Goal: Task Accomplishment & Management: Manage account settings

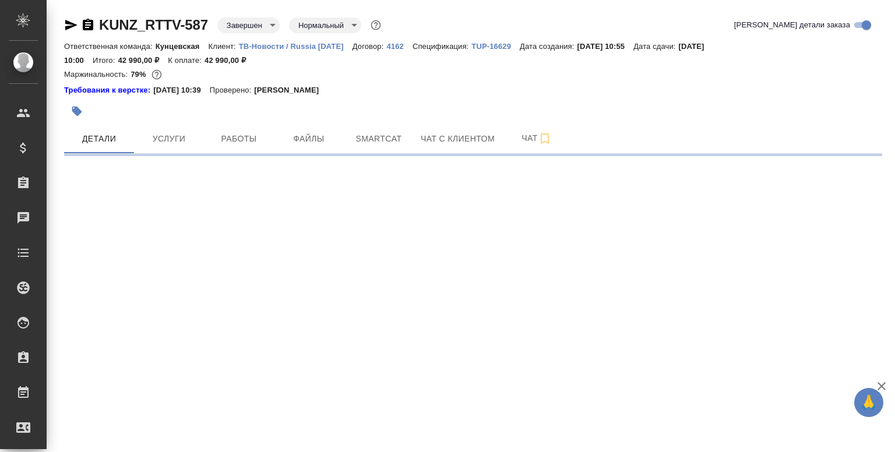
select select "RU"
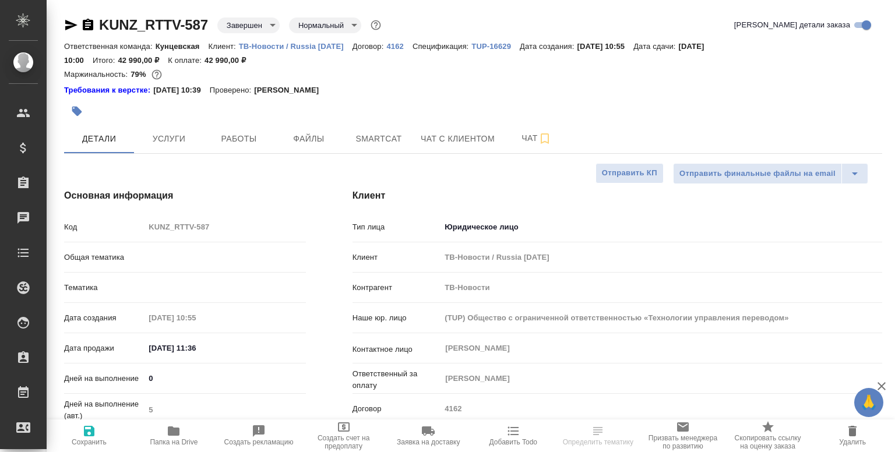
type textarea "x"
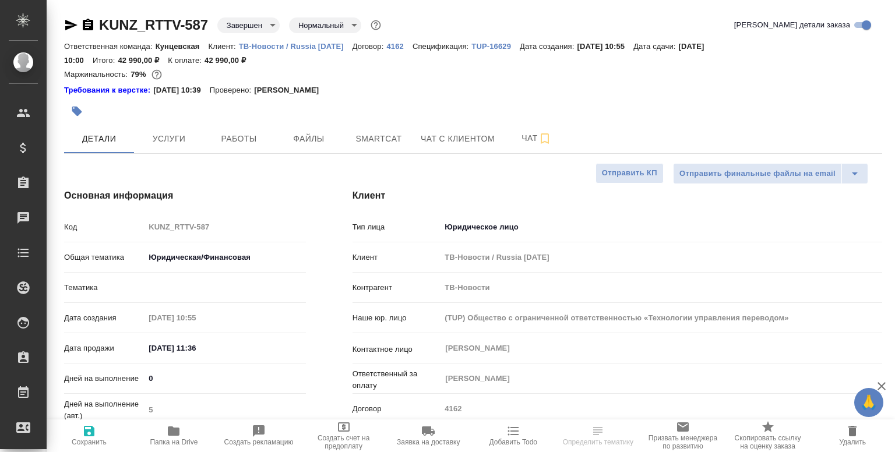
type textarea "x"
type input "Газизов Ринат"
type input "Шаблонные документы"
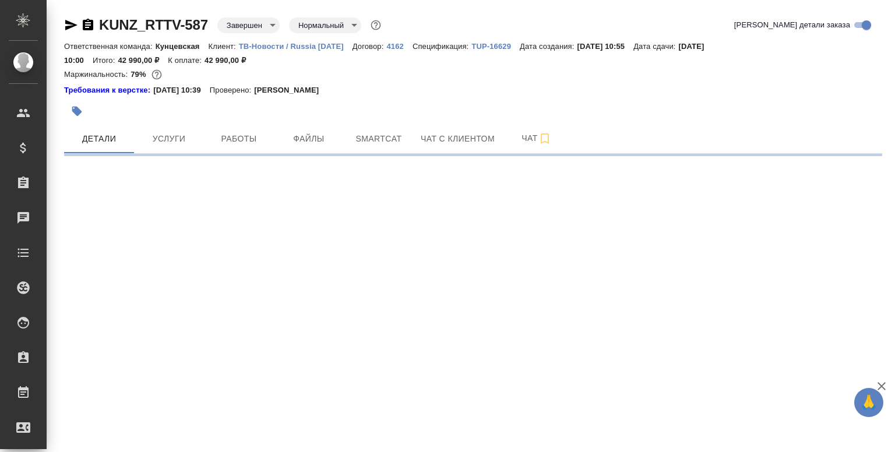
select select "RU"
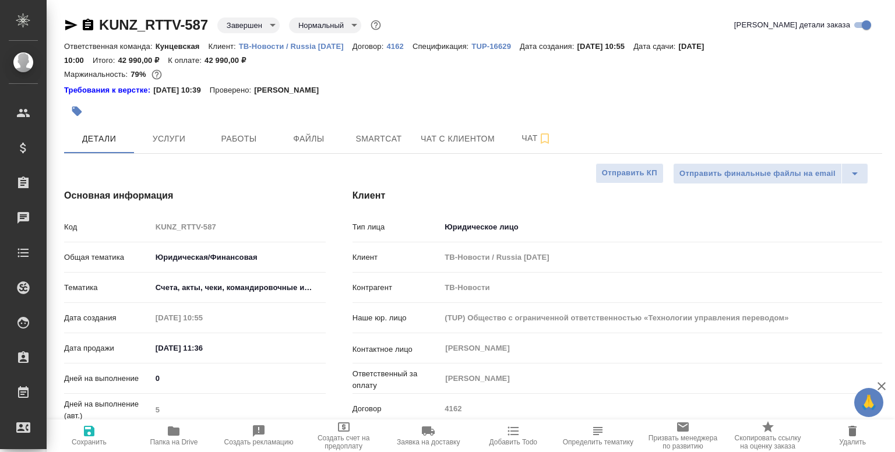
type textarea "x"
click at [287, 140] on span "Файлы" at bounding box center [309, 139] width 56 height 15
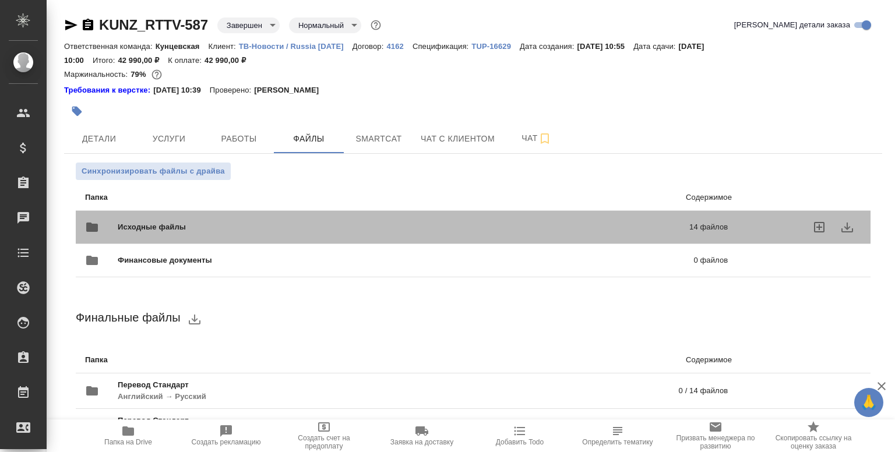
click at [303, 216] on div "Исходные файлы 14 файлов" at bounding box center [406, 227] width 643 height 28
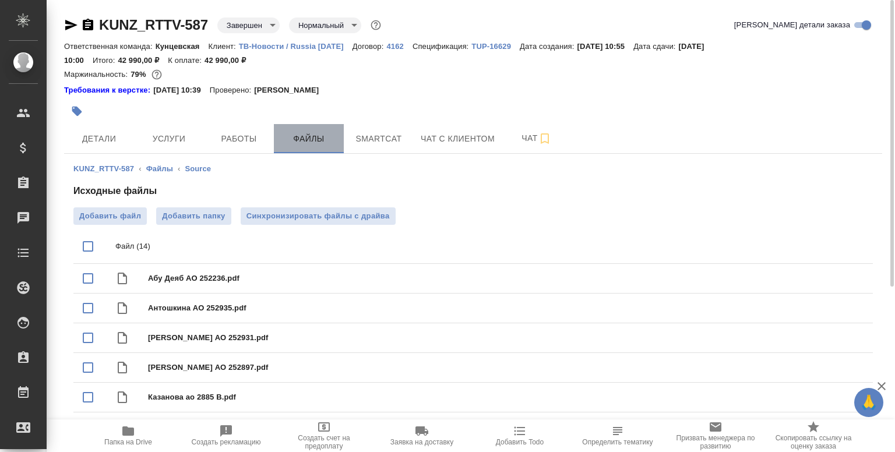
click at [296, 145] on span "Файлы" at bounding box center [309, 139] width 56 height 15
click at [236, 134] on span "Работы" at bounding box center [239, 139] width 56 height 15
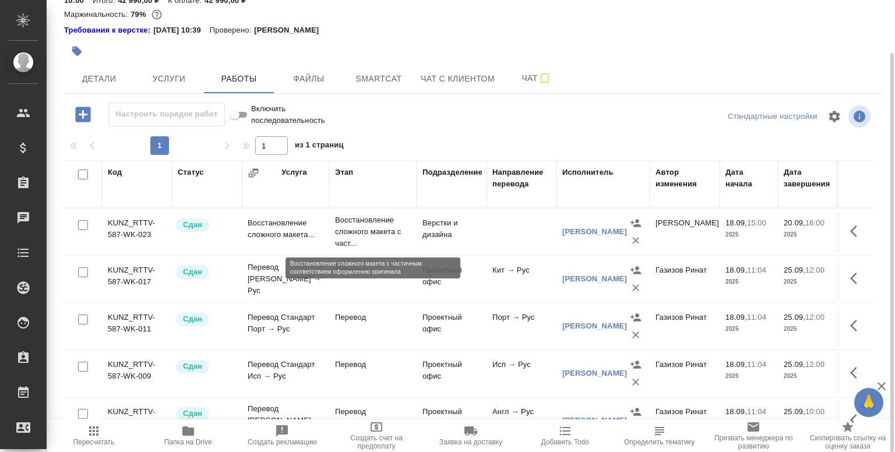
click at [360, 241] on p "Восстановление сложного макета с част..." at bounding box center [373, 232] width 76 height 35
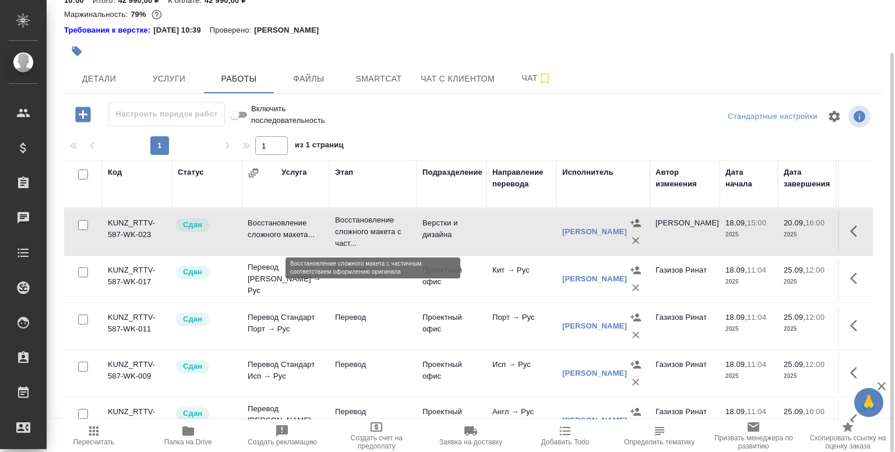
click at [360, 241] on p "Восстановление сложного макета с част..." at bounding box center [373, 232] width 76 height 35
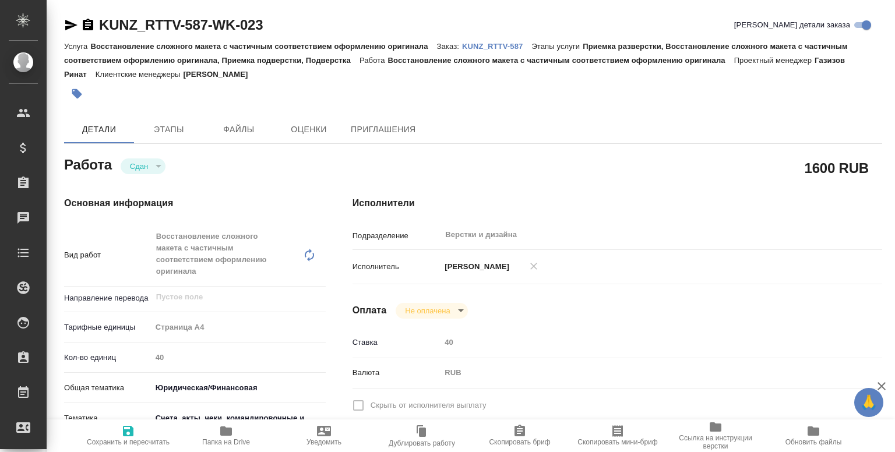
type textarea "x"
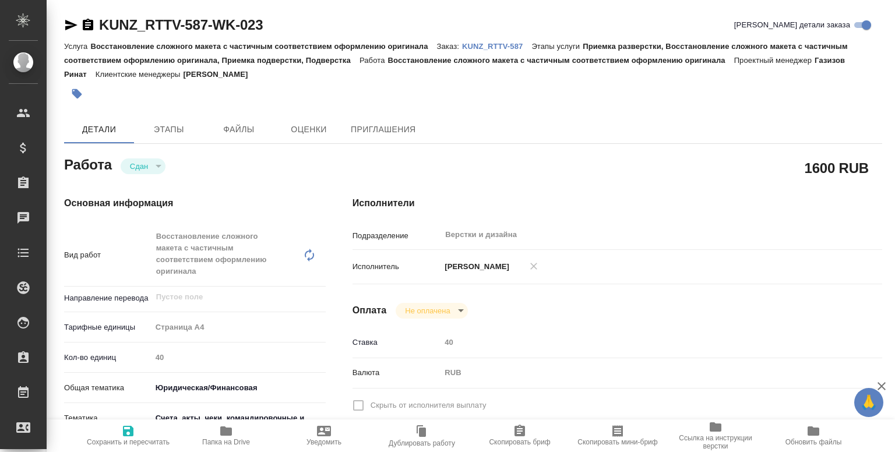
type textarea "x"
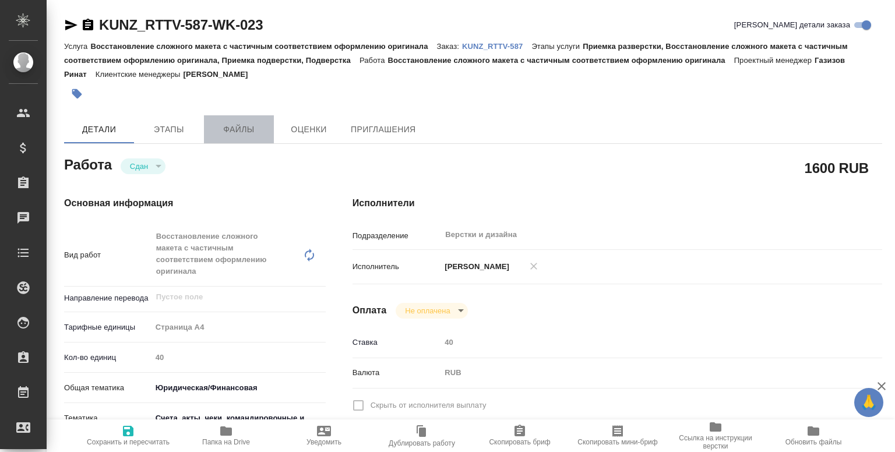
click at [238, 122] on span "Файлы" at bounding box center [239, 129] width 56 height 15
type textarea "x"
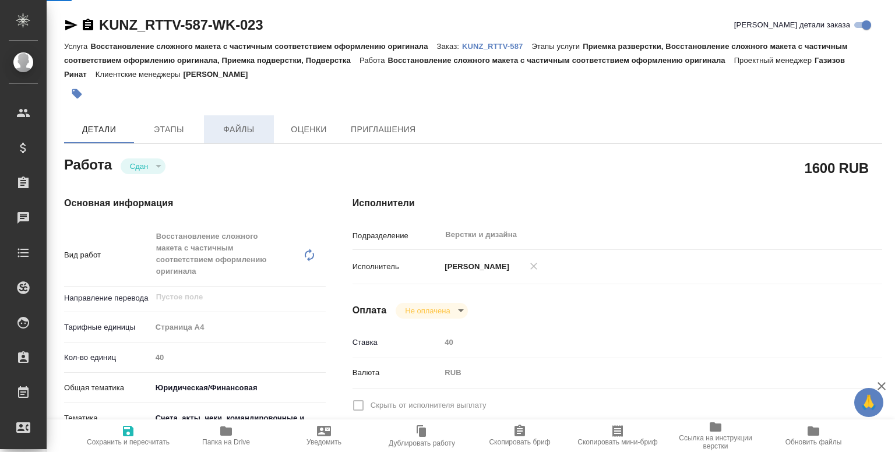
type textarea "x"
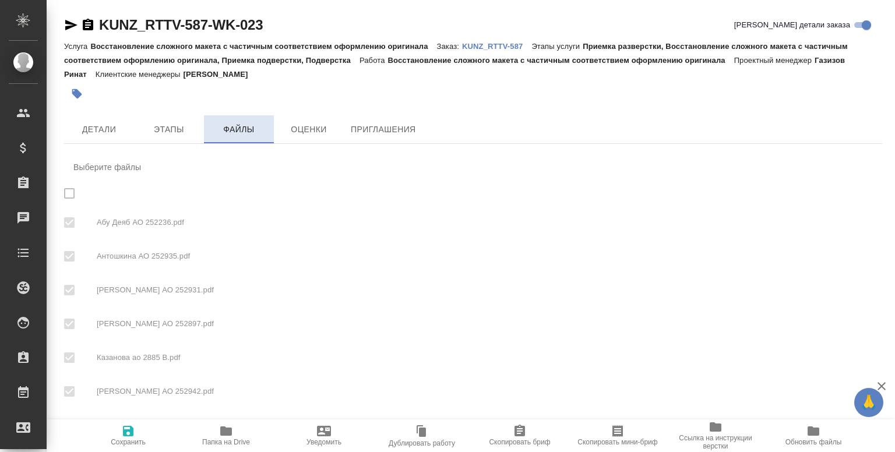
checkbox input "true"
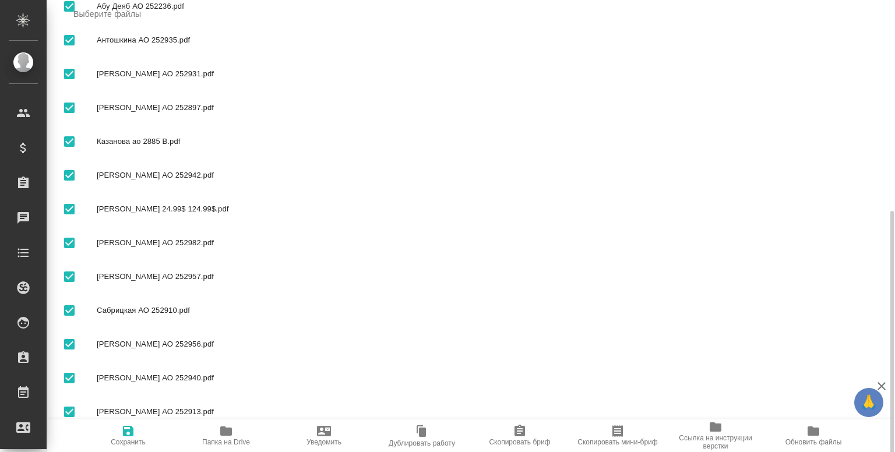
scroll to position [261, 0]
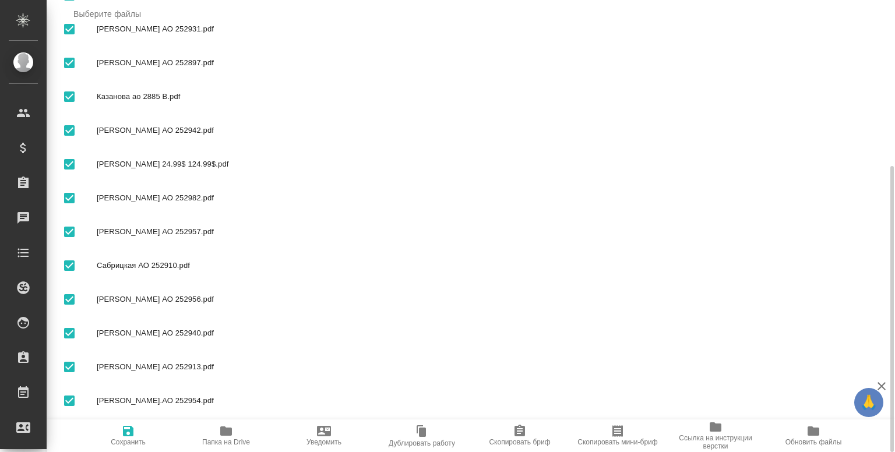
click at [234, 447] on button "Папка на Drive" at bounding box center [226, 436] width 98 height 33
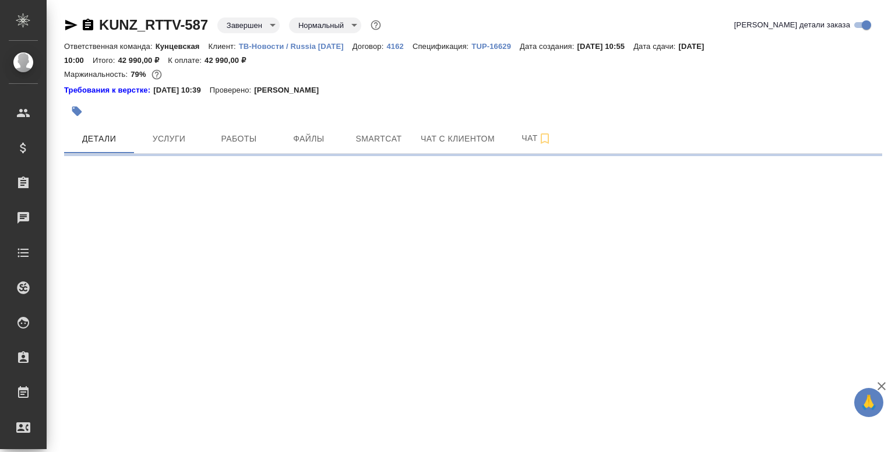
select select "RU"
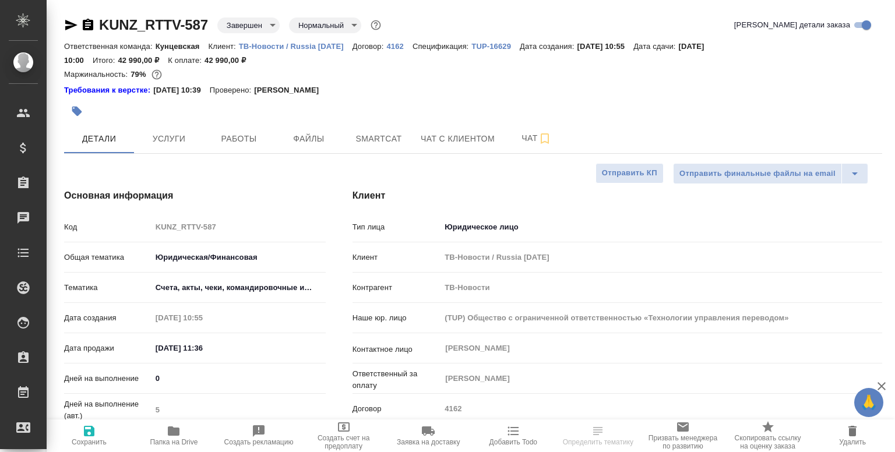
type textarea "x"
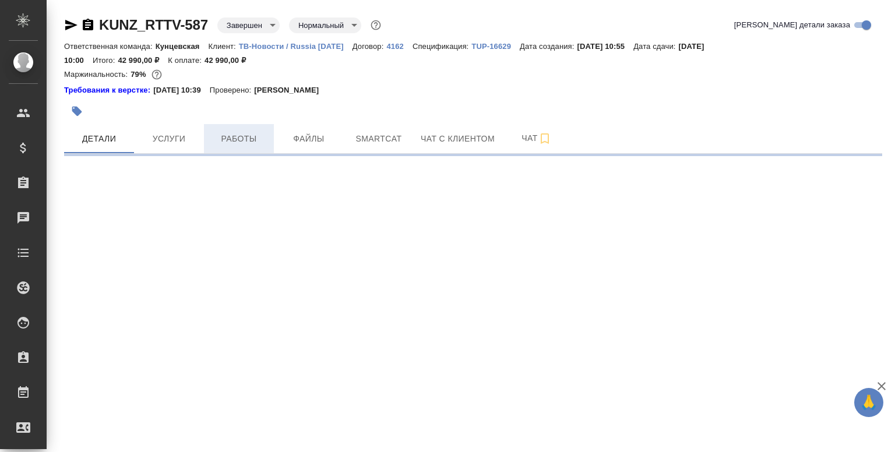
select select "RU"
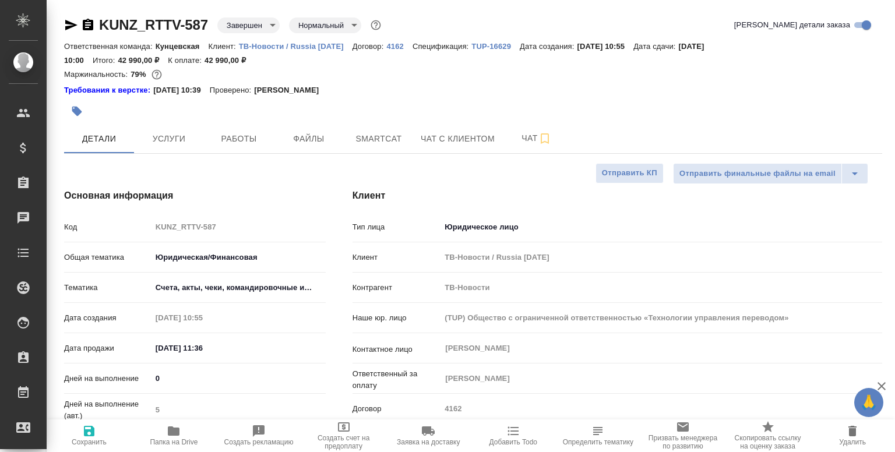
type textarea "x"
click at [245, 140] on span "Работы" at bounding box center [239, 139] width 56 height 15
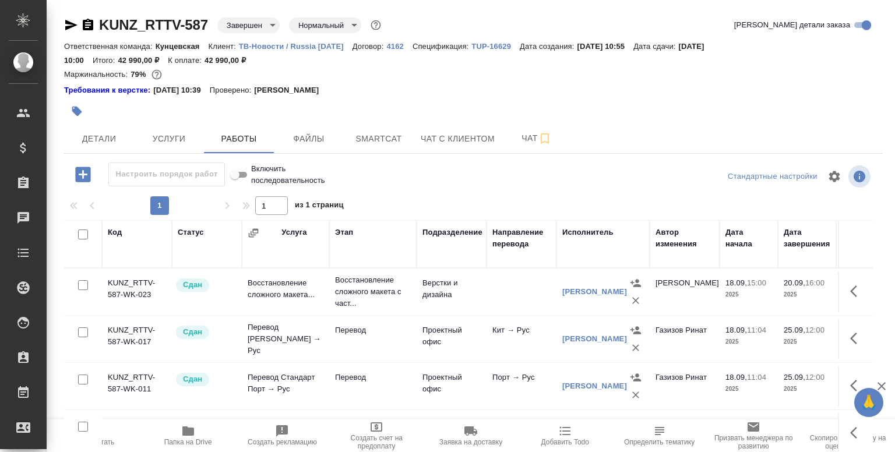
click at [297, 284] on td "Восстановление сложного макета..." at bounding box center [285, 292] width 87 height 41
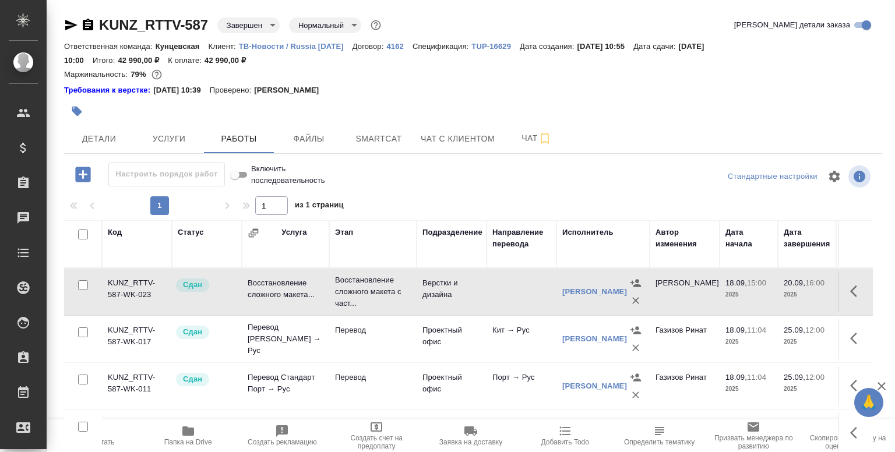
click at [297, 284] on td "Восстановление сложного макета..." at bounding box center [285, 292] width 87 height 41
click at [377, 289] on p "Восстановление сложного макета с част..." at bounding box center [373, 292] width 76 height 35
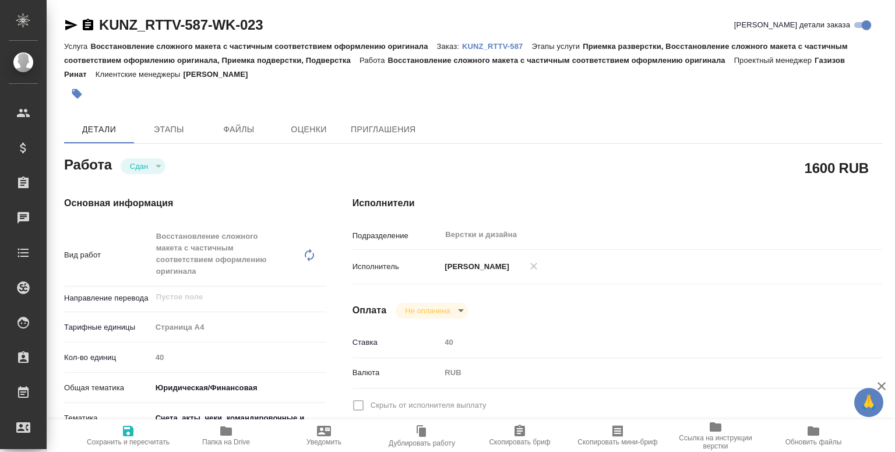
type textarea "x"
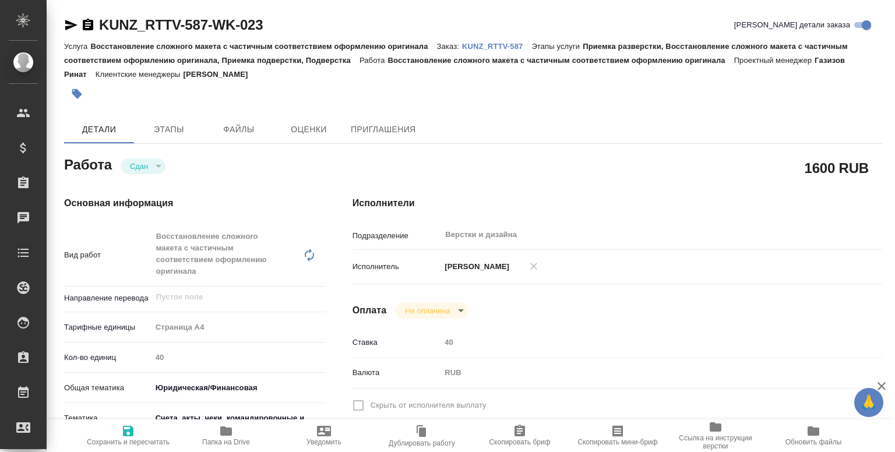
type textarea "x"
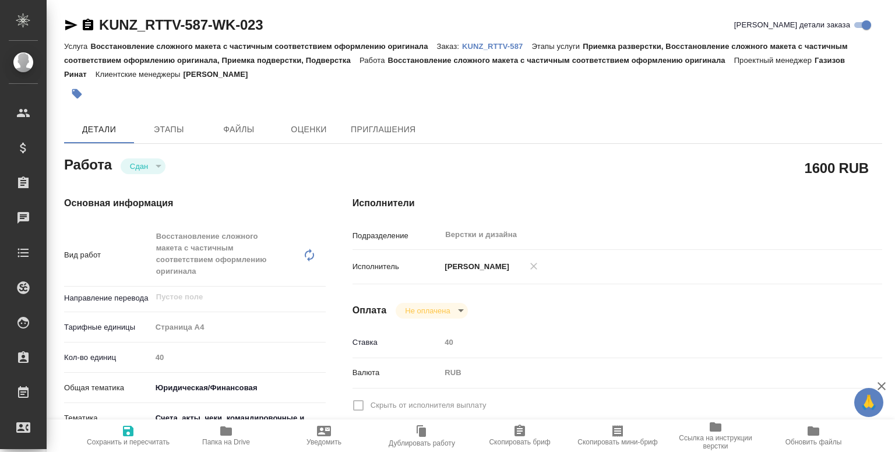
type textarea "x"
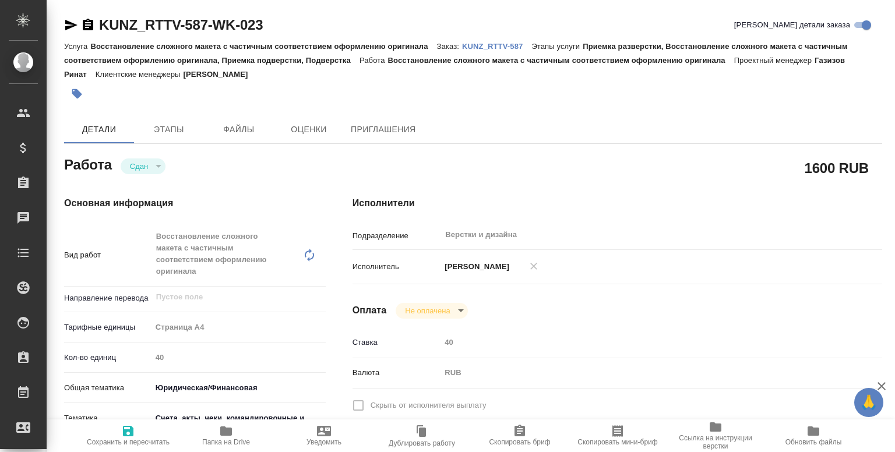
type textarea "x"
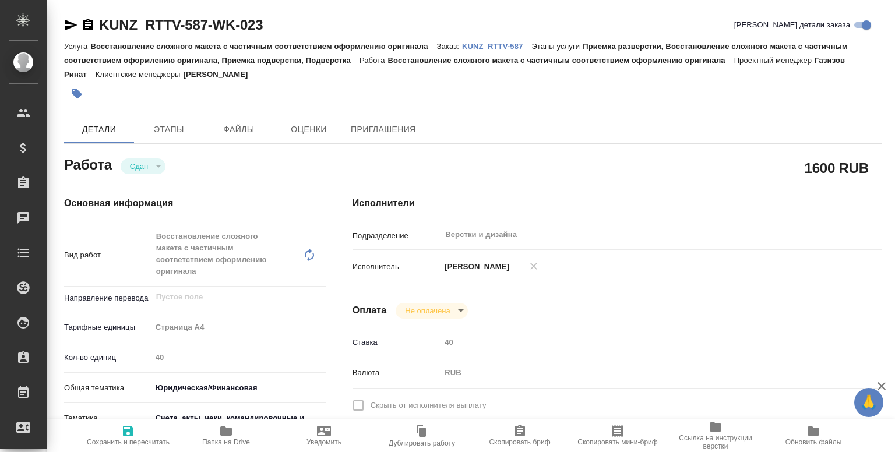
type textarea "x"
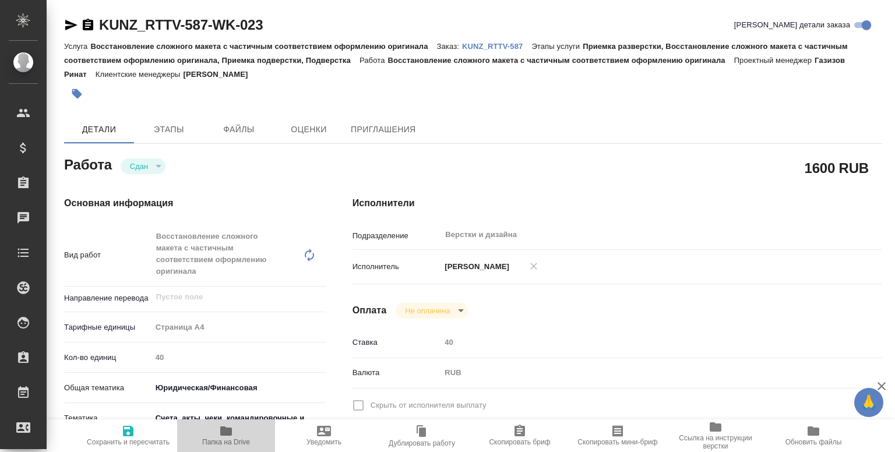
click at [219, 444] on span "Папка на Drive" at bounding box center [226, 442] width 48 height 8
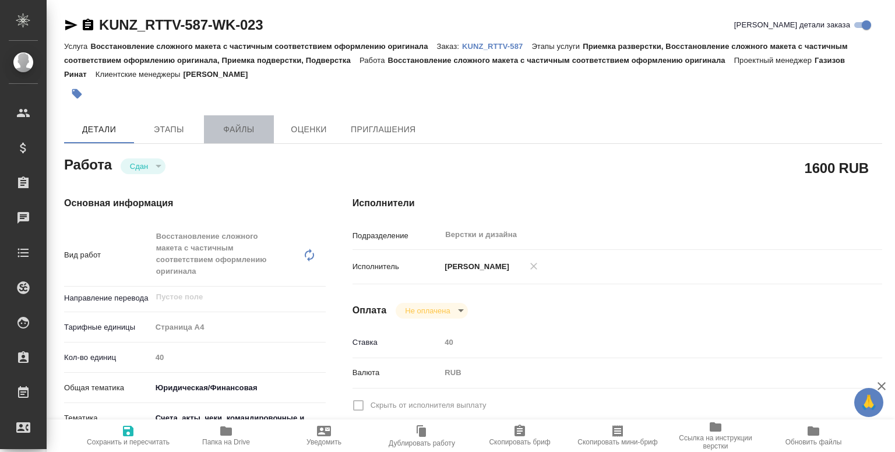
click at [250, 135] on span "Файлы" at bounding box center [239, 129] width 56 height 15
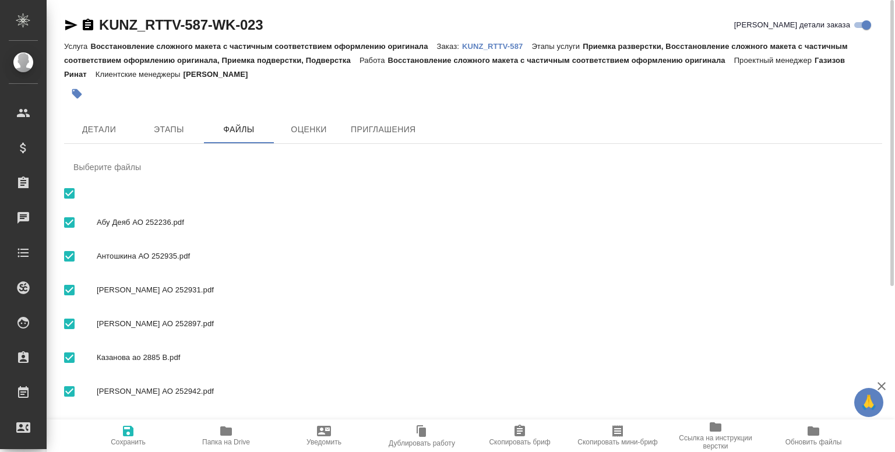
click at [223, 431] on icon "button" at bounding box center [226, 431] width 12 height 9
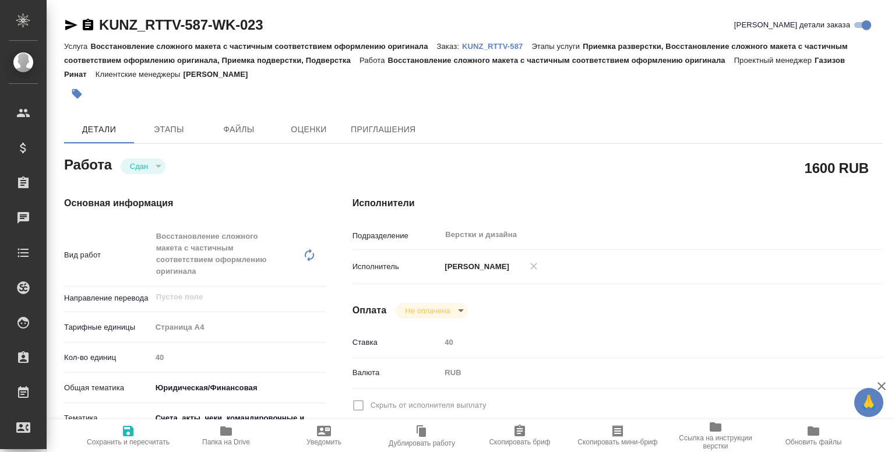
type textarea "x"
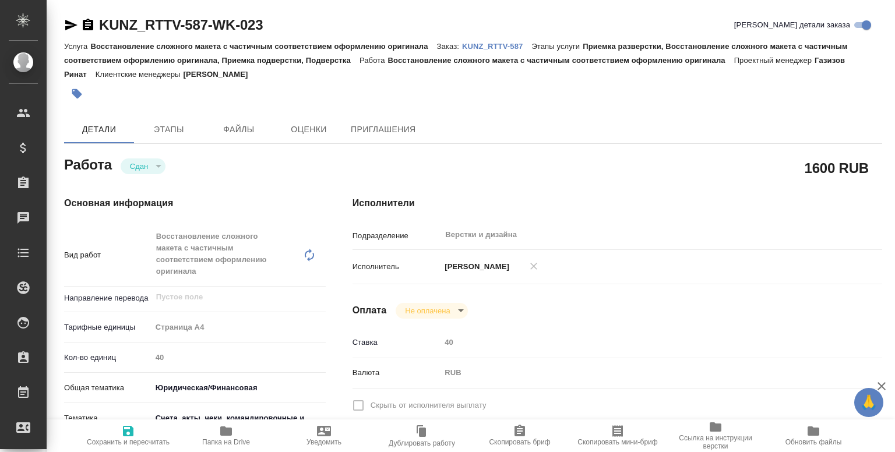
type textarea "x"
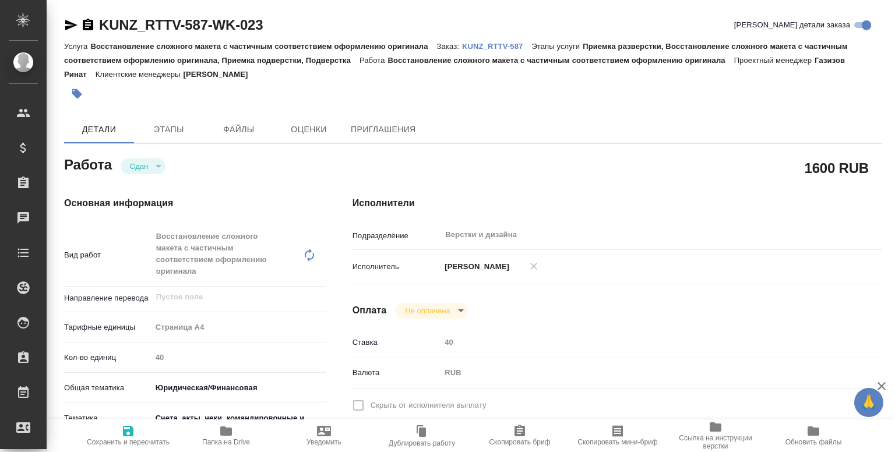
type textarea "x"
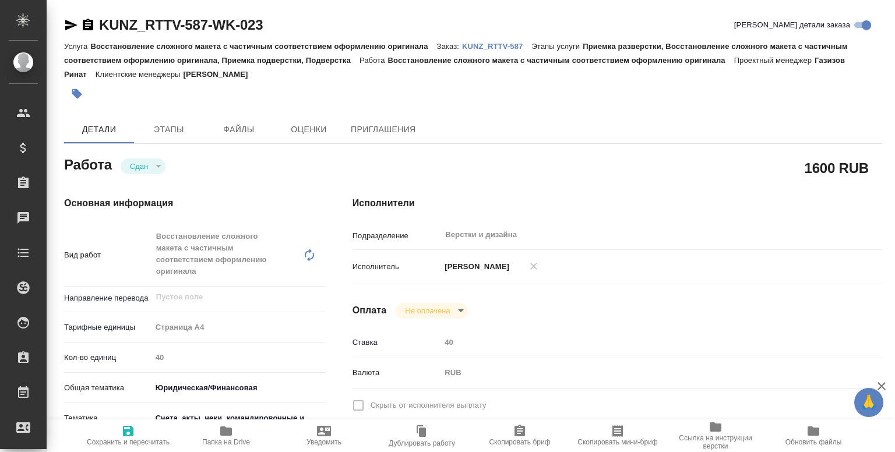
type textarea "x"
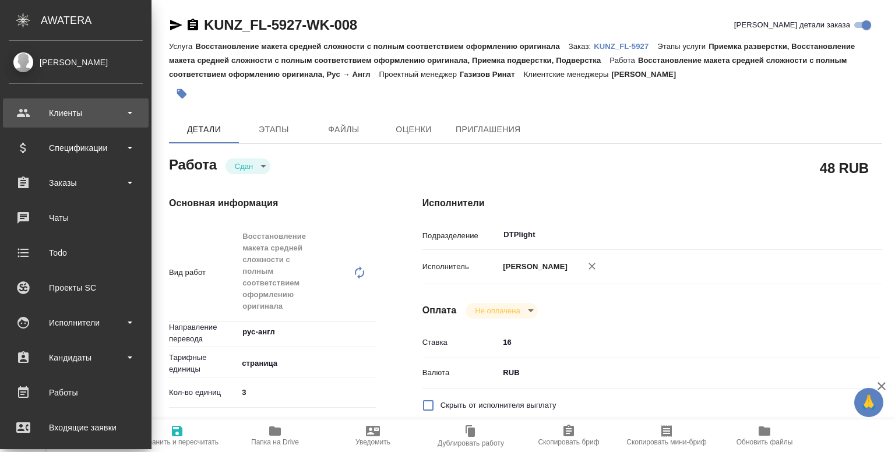
type textarea "x"
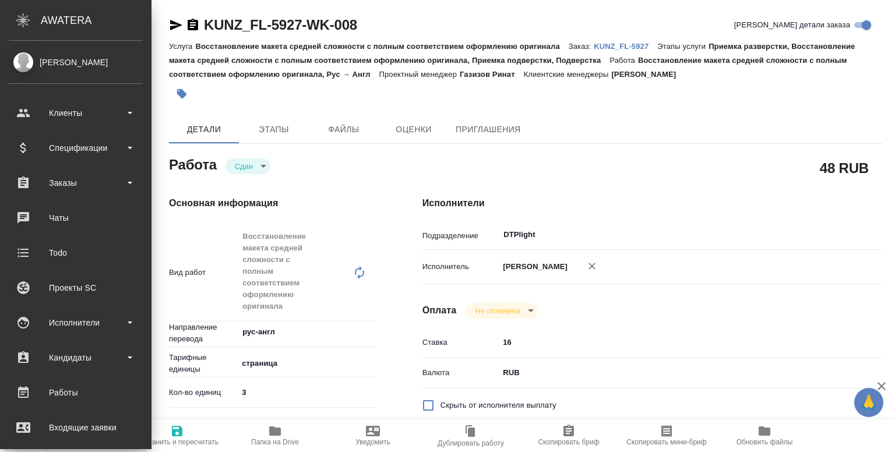
type textarea "x"
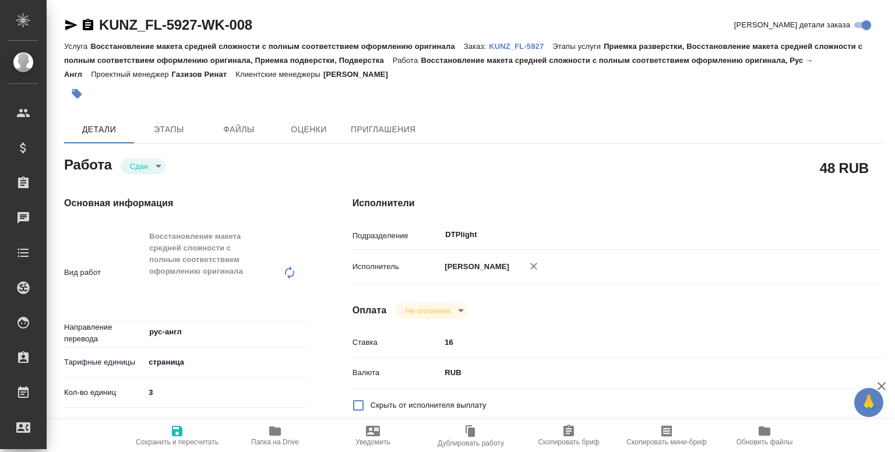
type textarea "x"
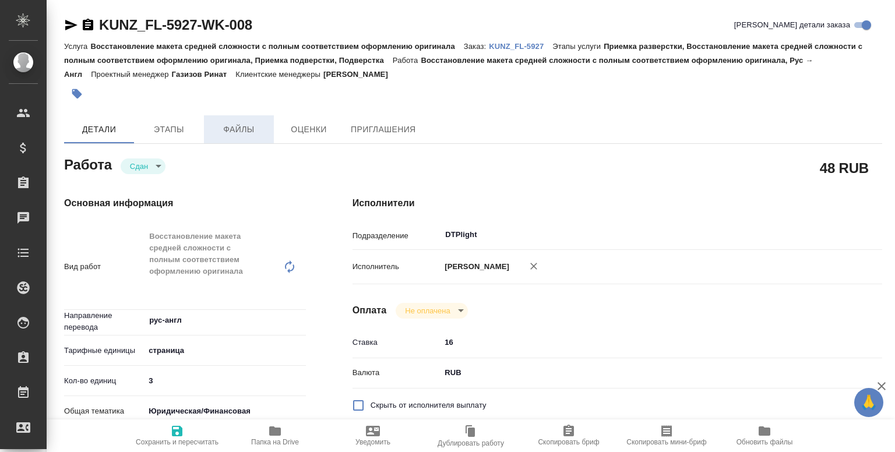
type textarea "x"
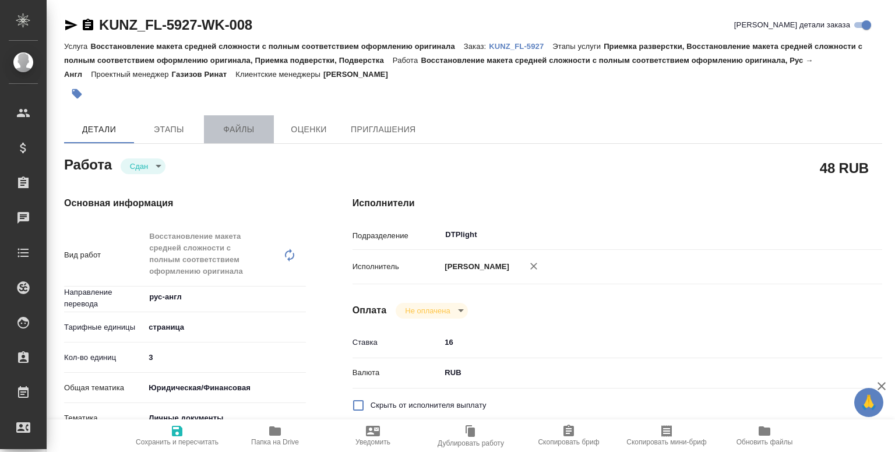
click at [240, 131] on span "Файлы" at bounding box center [239, 129] width 56 height 15
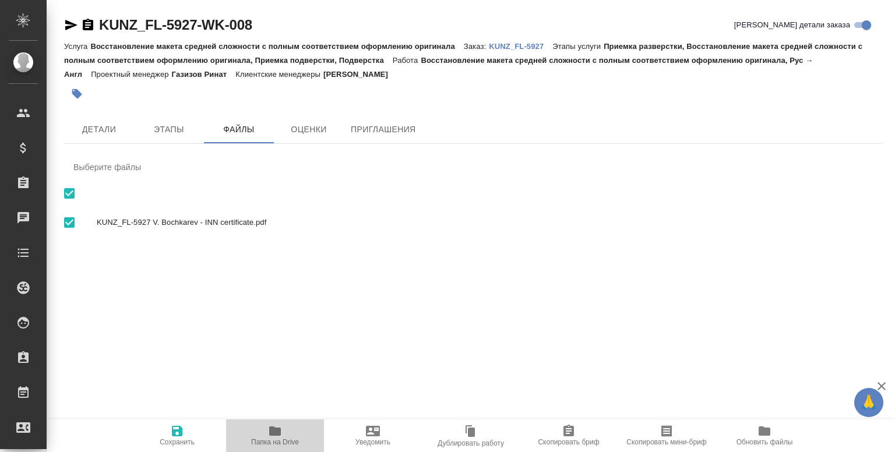
click at [274, 433] on icon "button" at bounding box center [275, 431] width 12 height 9
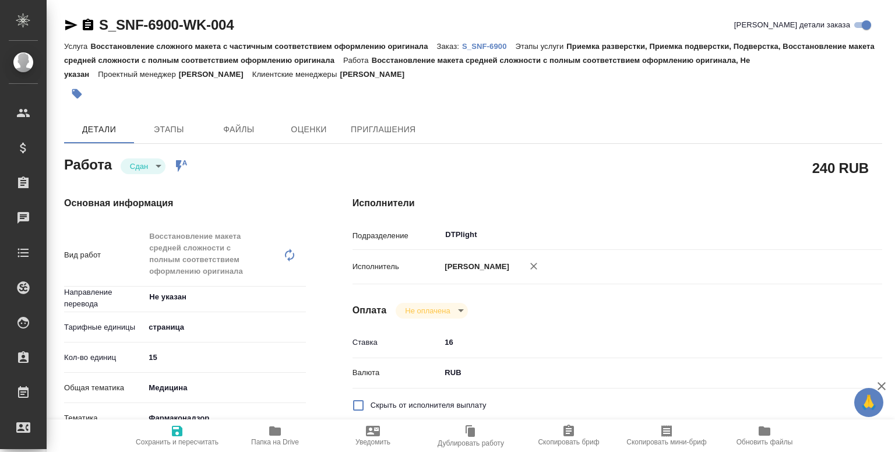
type textarea "x"
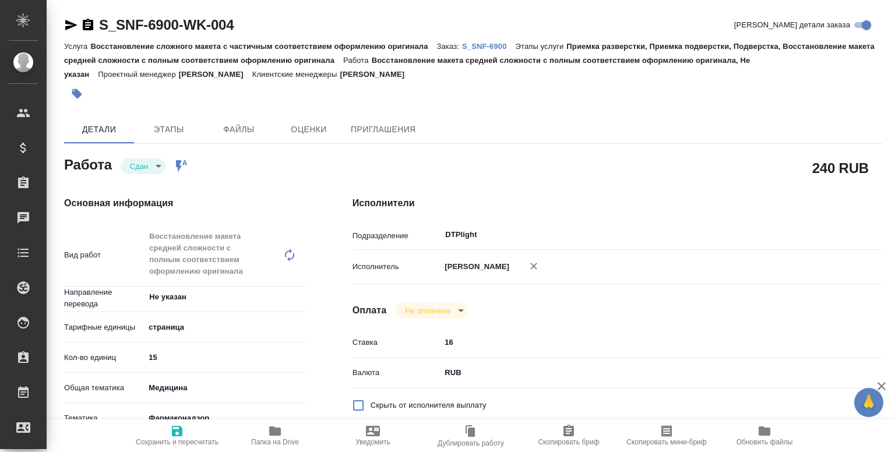
type textarea "x"
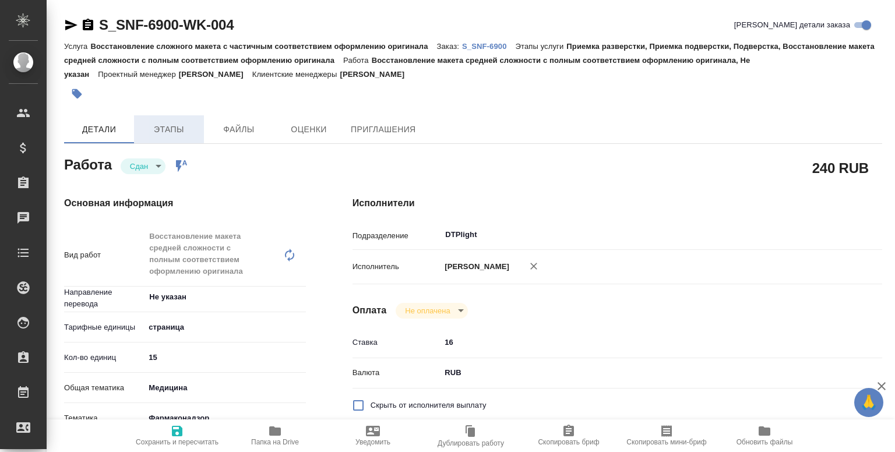
type textarea "x"
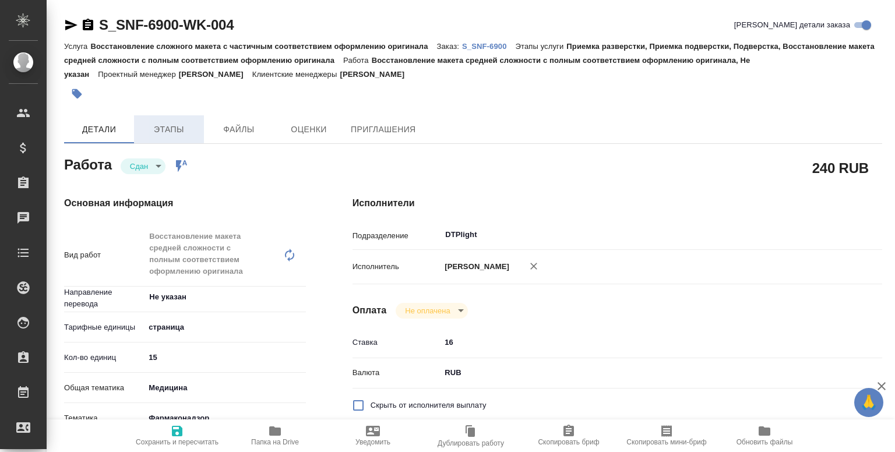
type textarea "x"
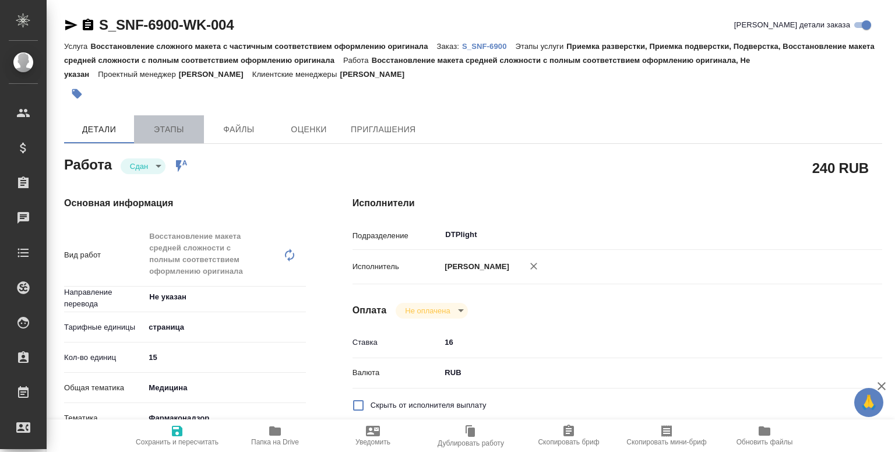
click at [169, 131] on span "Этапы" at bounding box center [169, 129] width 56 height 15
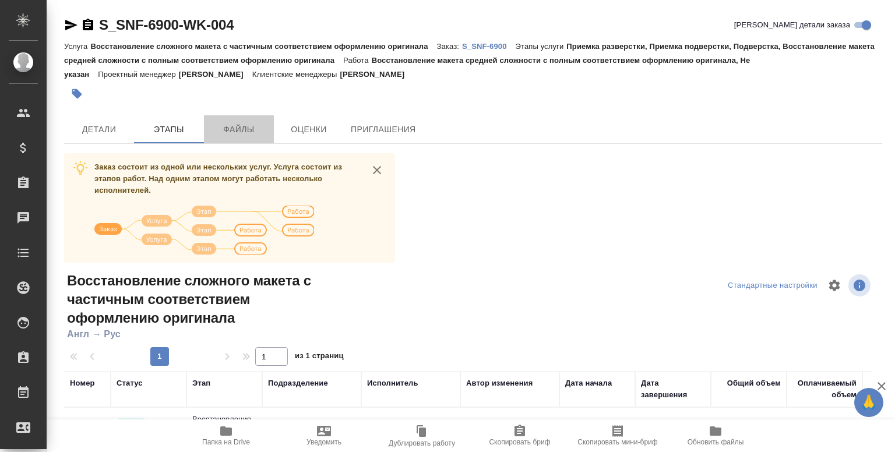
click at [229, 129] on span "Файлы" at bounding box center [239, 129] width 56 height 15
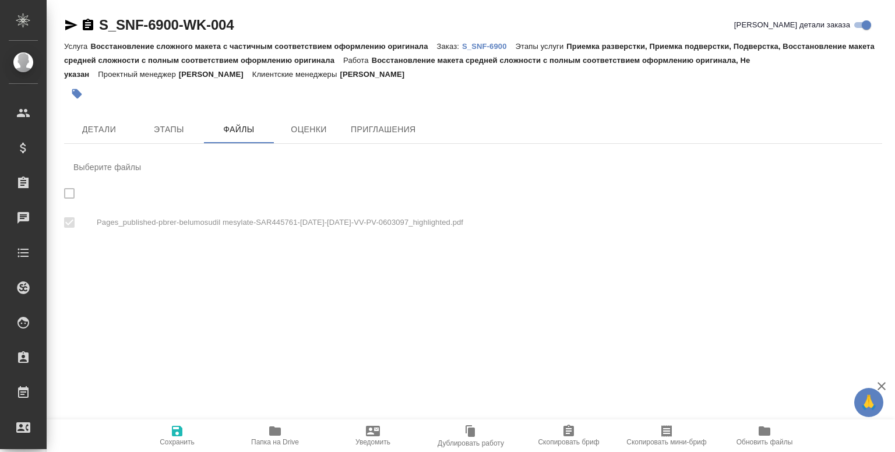
checkbox input "true"
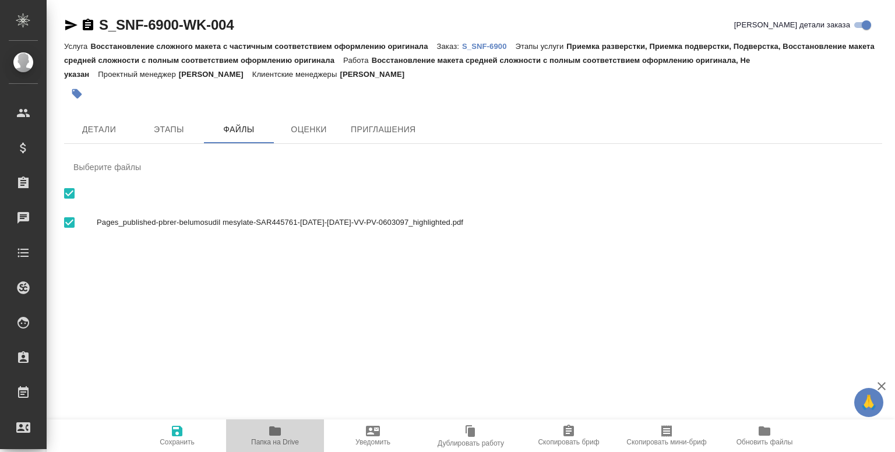
click at [265, 421] on button "Папка на Drive" at bounding box center [275, 436] width 98 height 33
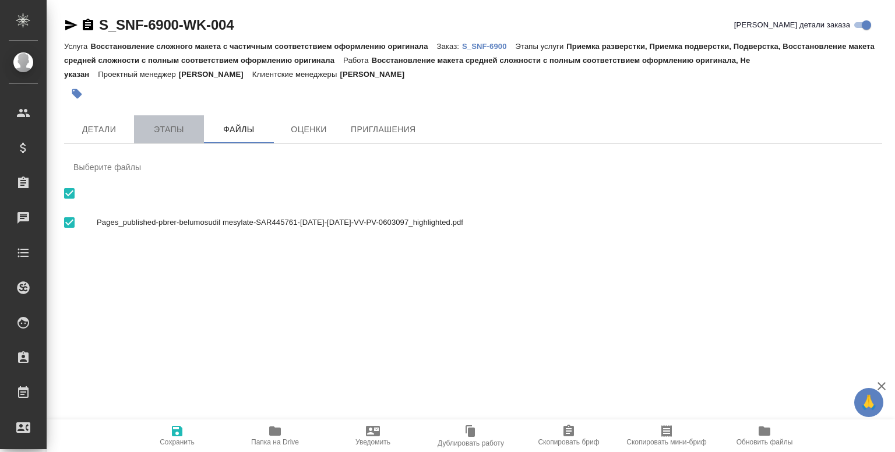
click at [164, 136] on span "Этапы" at bounding box center [169, 129] width 56 height 15
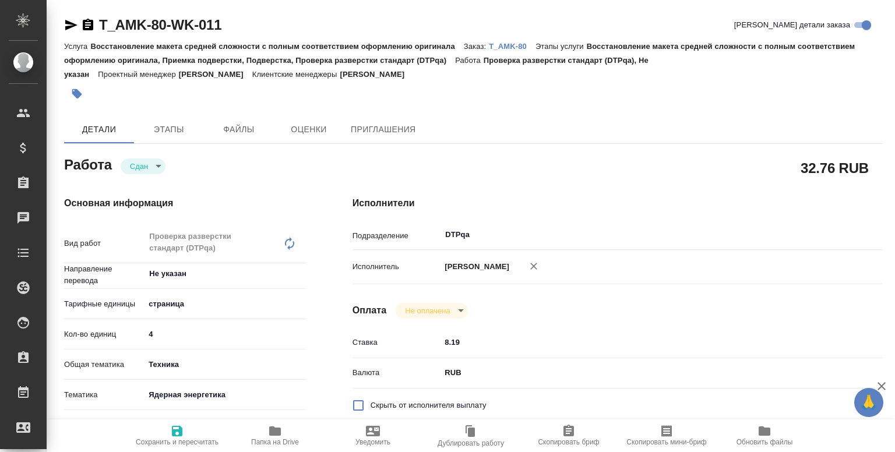
type textarea "x"
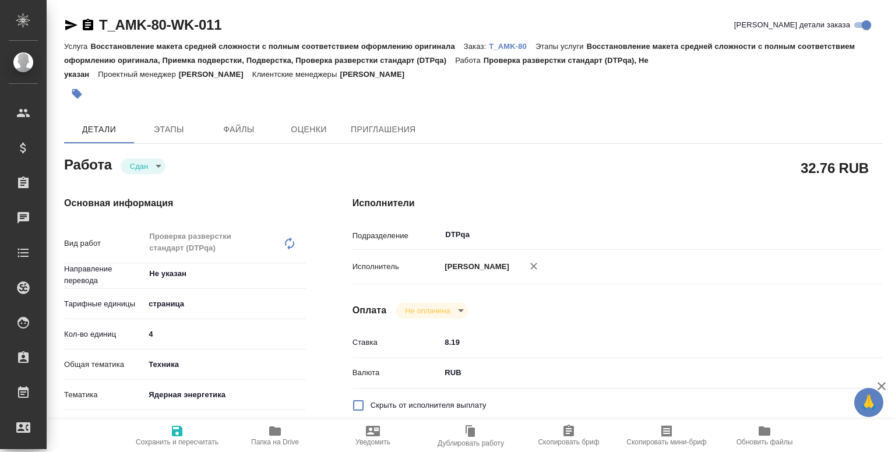
type textarea "x"
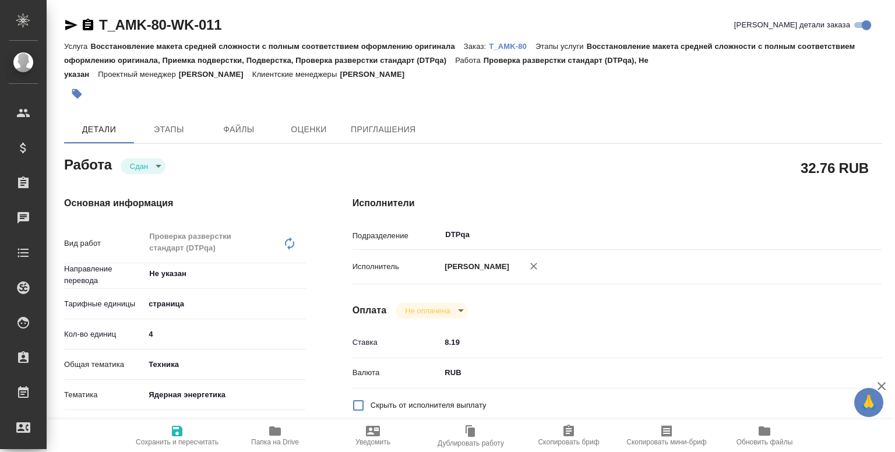
type textarea "x"
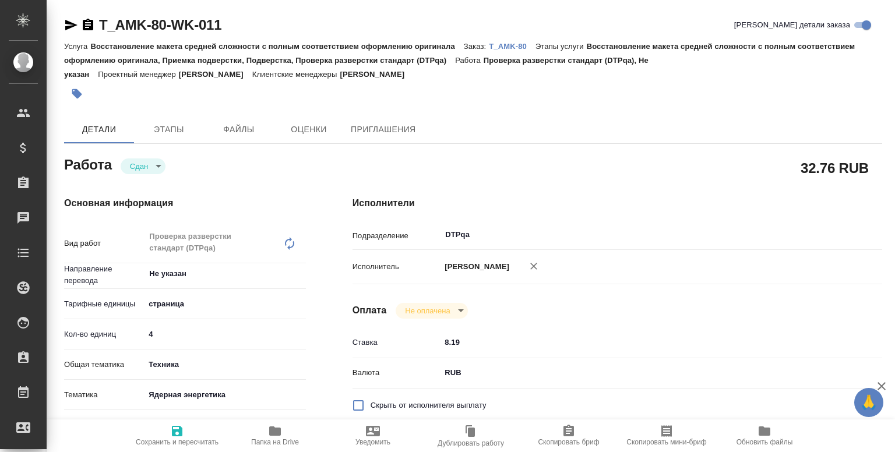
type textarea "x"
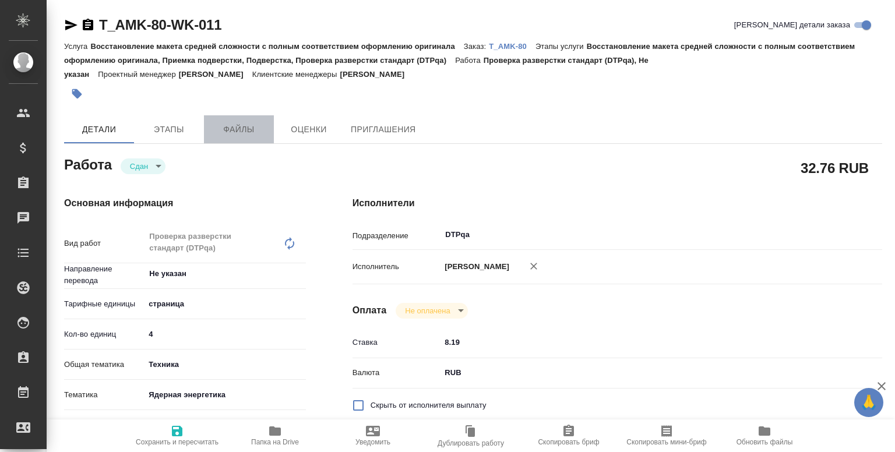
click at [238, 135] on span "Файлы" at bounding box center [239, 129] width 56 height 15
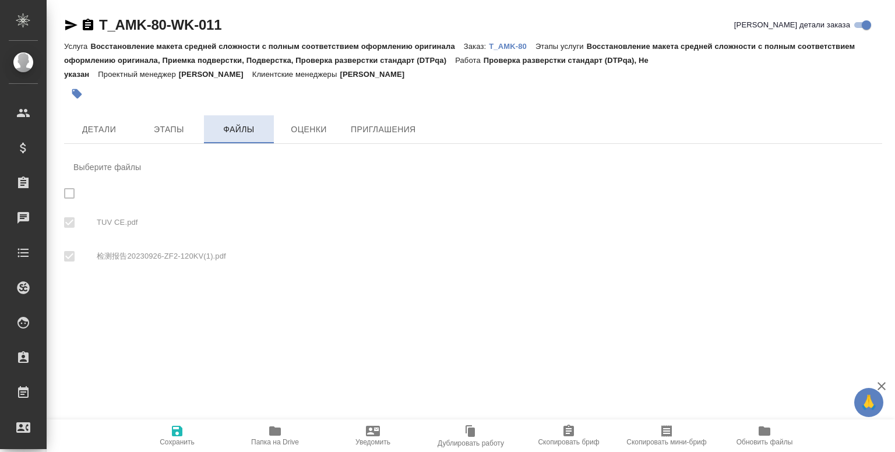
checkbox input "true"
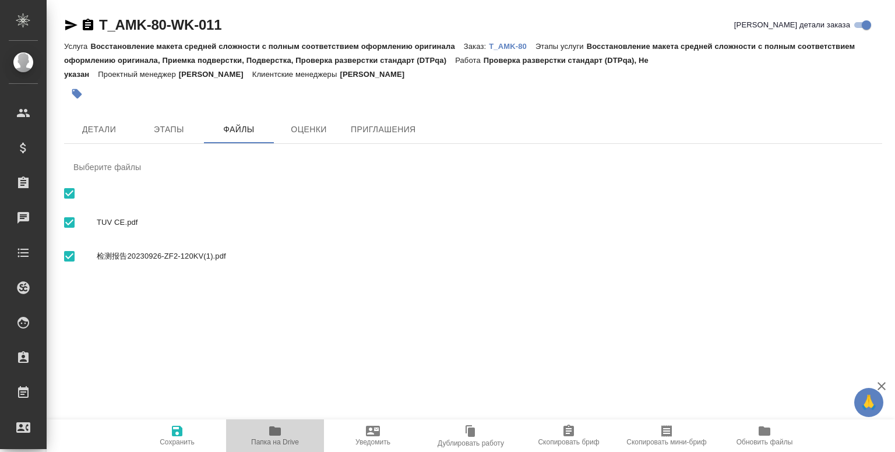
click at [270, 427] on icon "button" at bounding box center [275, 431] width 12 height 9
